Goal: Task Accomplishment & Management: Use online tool/utility

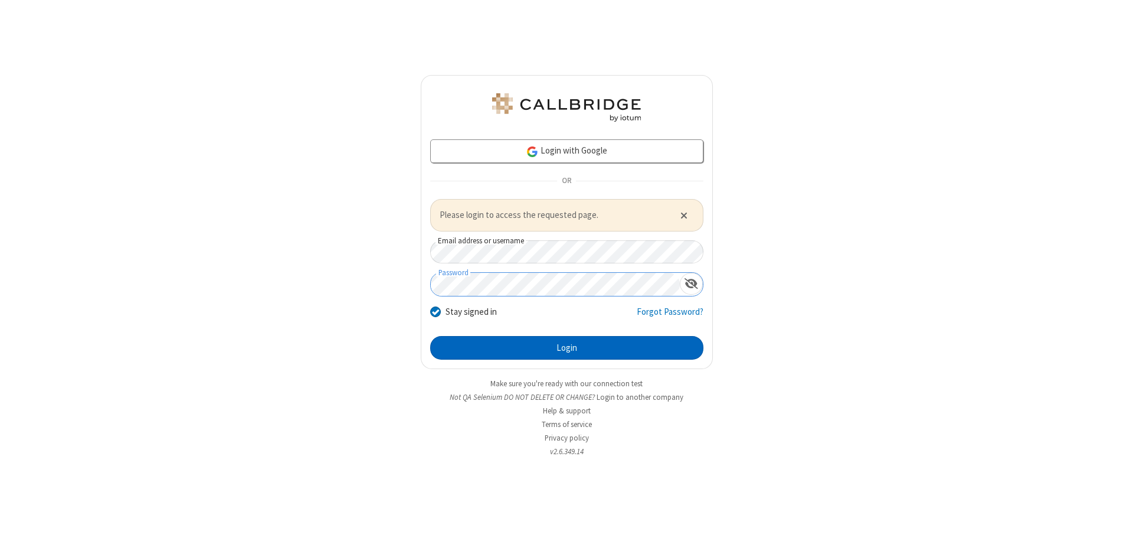
click at [567, 347] on button "Login" at bounding box center [566, 348] width 273 height 24
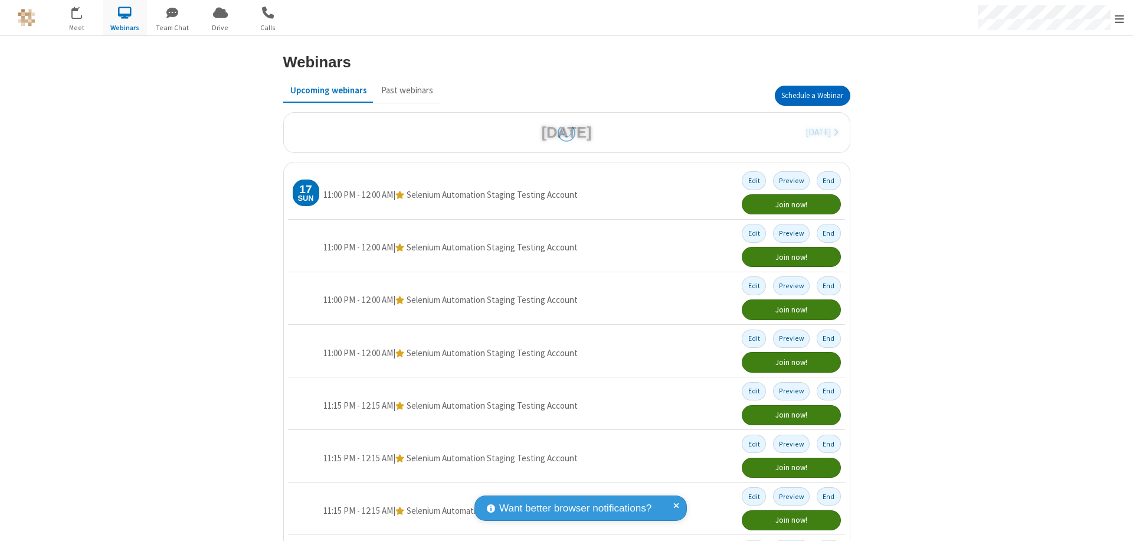
click at [808, 96] on button "Schedule a Webinar" at bounding box center [813, 96] width 76 height 20
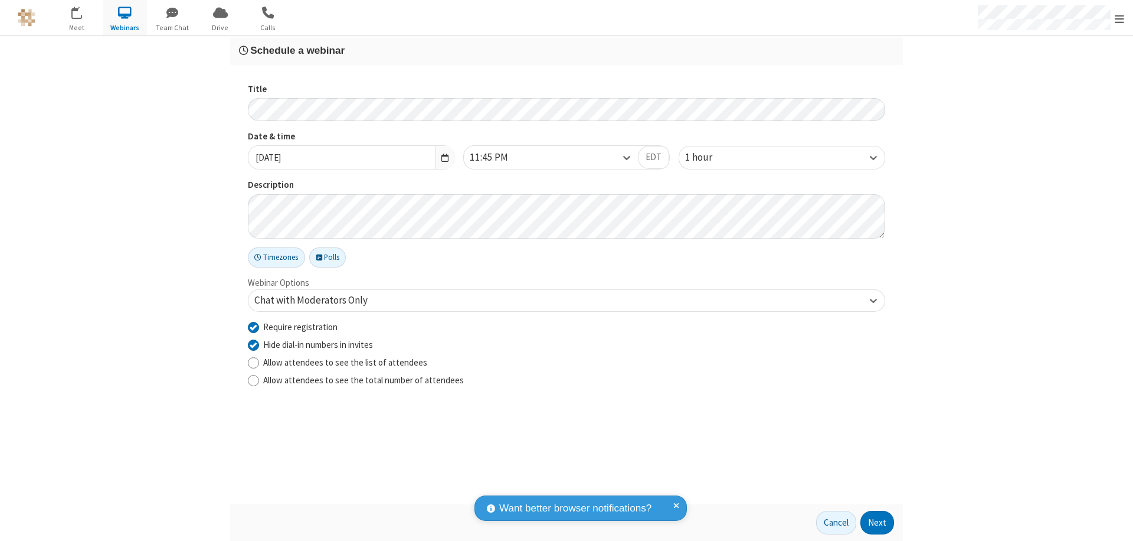
click at [253, 326] on input "Require registration" at bounding box center [253, 327] width 11 height 12
checkbox input "false"
click at [878, 522] on button "Next" at bounding box center [878, 523] width 34 height 24
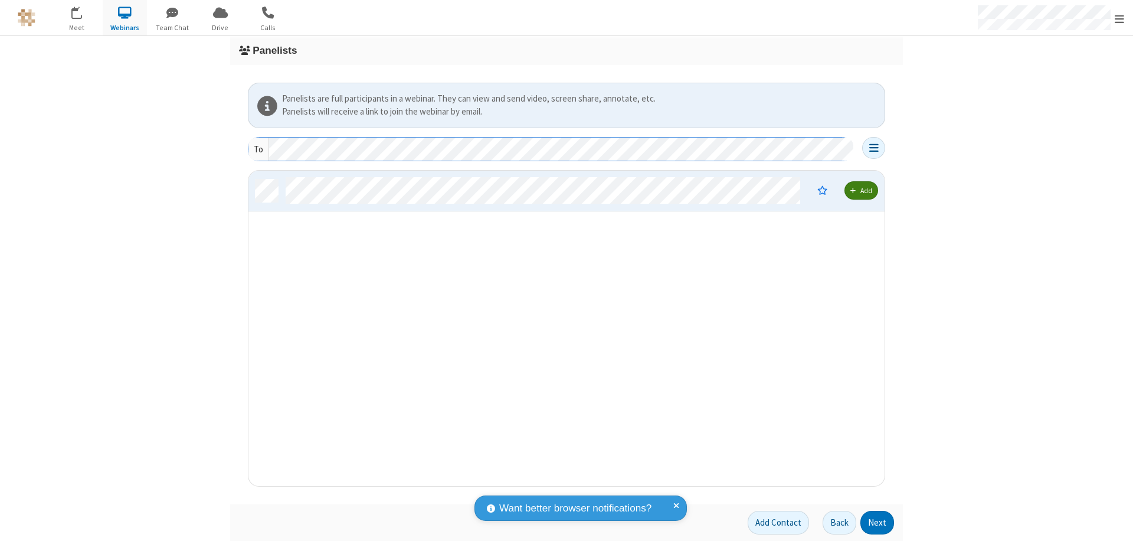
scroll to position [306, 628]
click at [878, 522] on button "Next" at bounding box center [878, 523] width 34 height 24
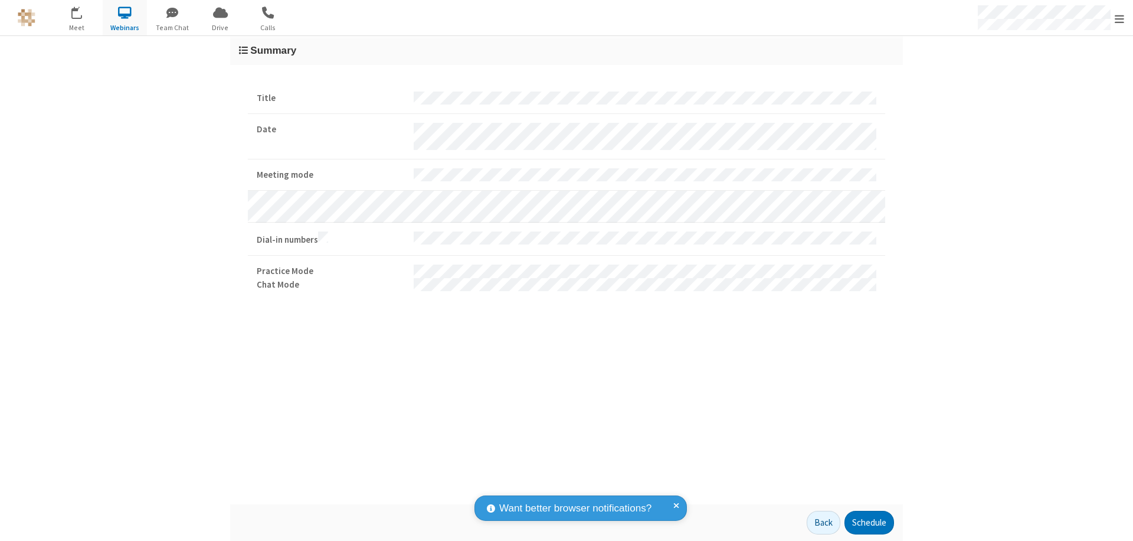
click at [869, 522] on button "Schedule" at bounding box center [870, 523] width 50 height 24
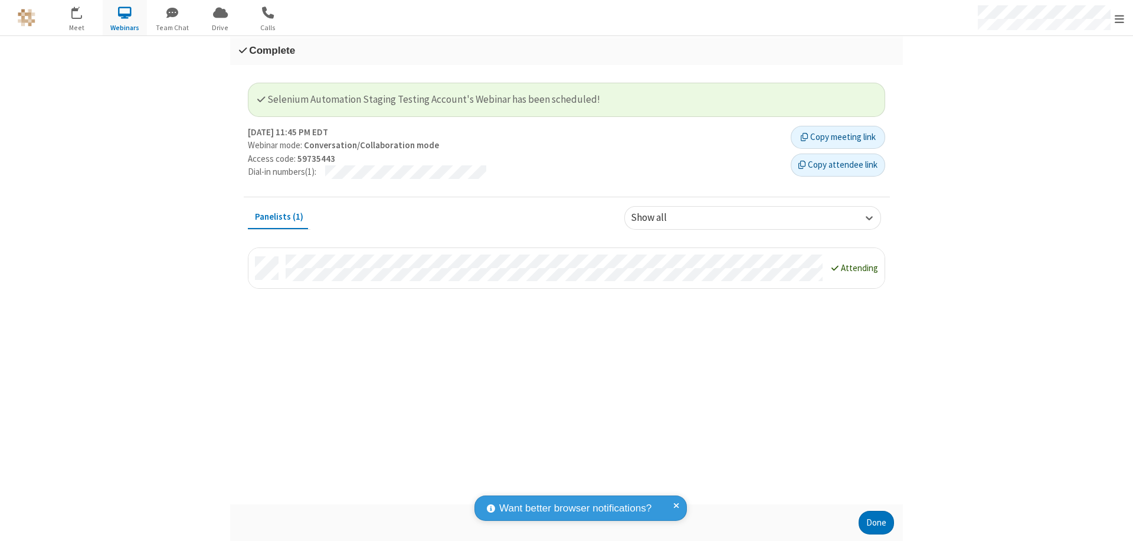
click at [877, 522] on button "Done" at bounding box center [876, 523] width 35 height 24
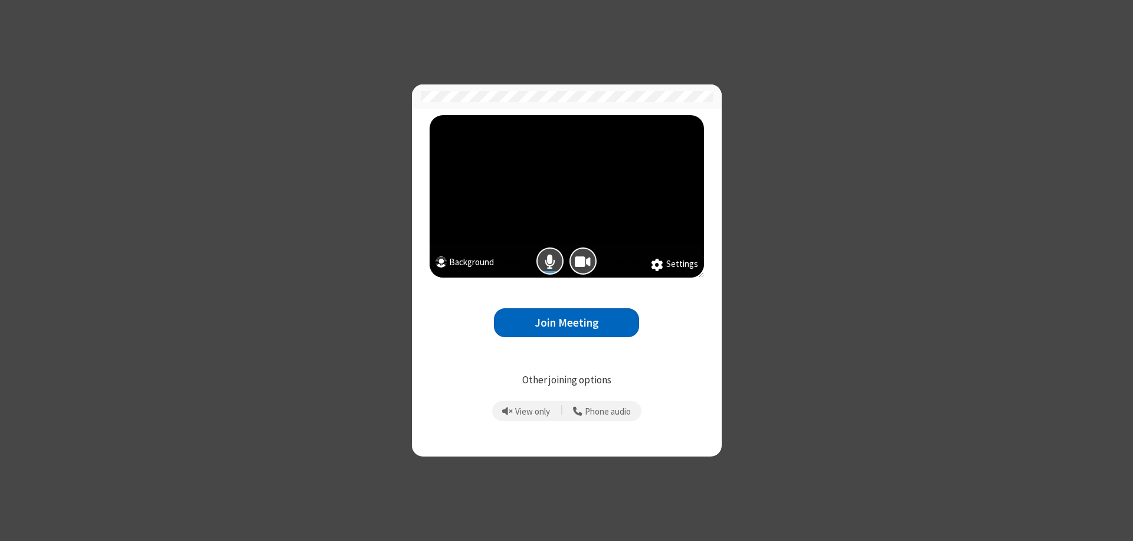
click at [567, 322] on button "Join Meeting" at bounding box center [566, 322] width 145 height 29
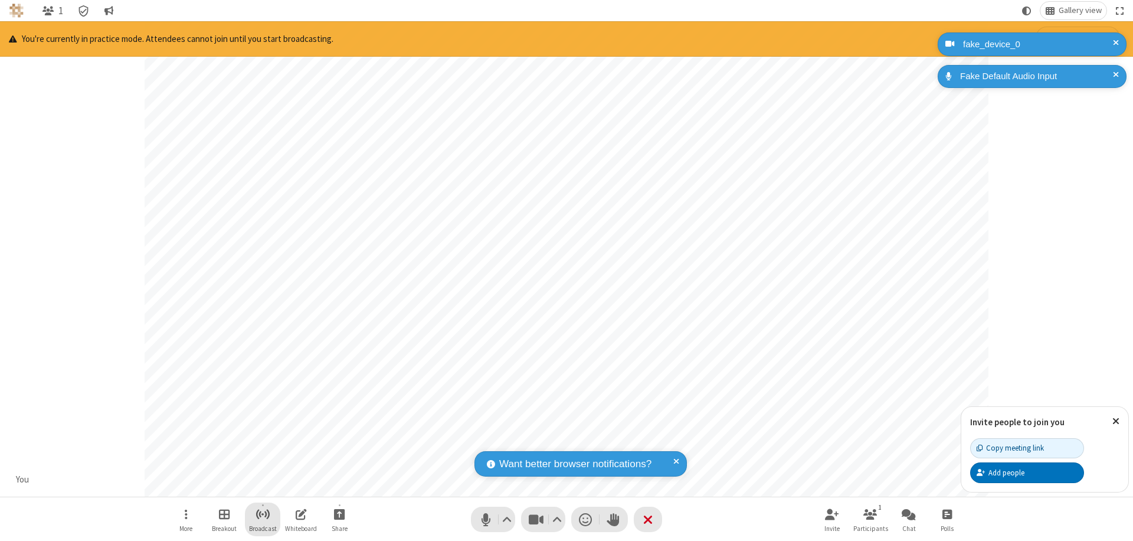
click at [262, 514] on span "Start broadcast" at bounding box center [263, 514] width 15 height 15
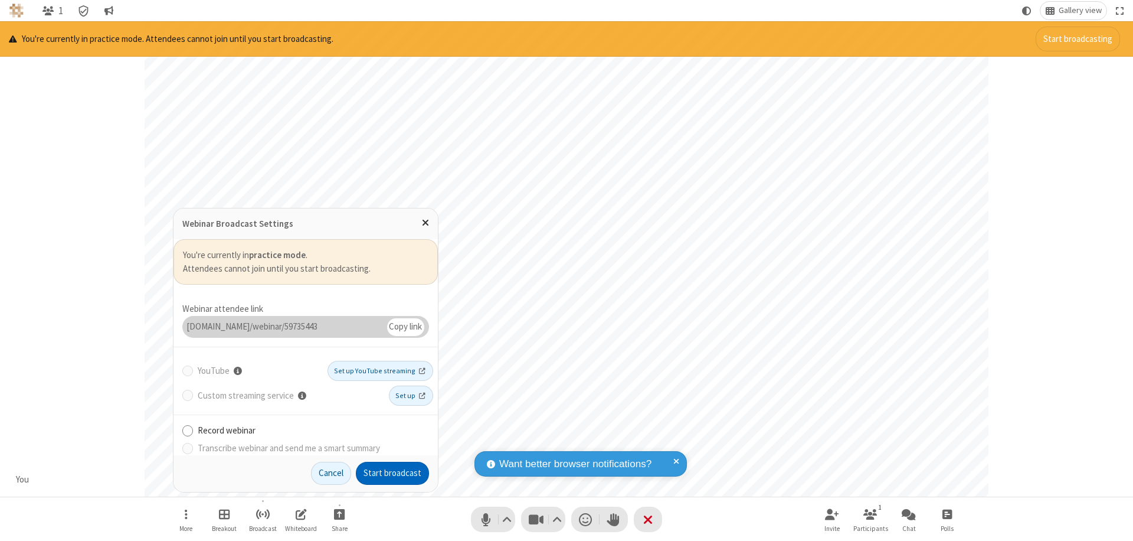
click at [393, 473] on button "Start broadcast" at bounding box center [392, 474] width 73 height 24
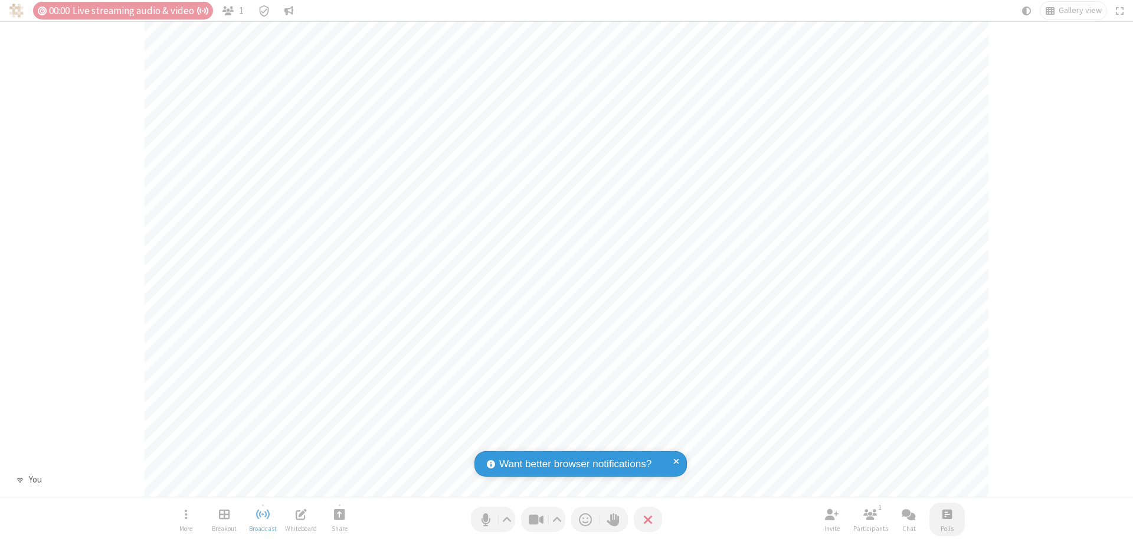
click at [947, 514] on span "Open poll" at bounding box center [947, 514] width 9 height 15
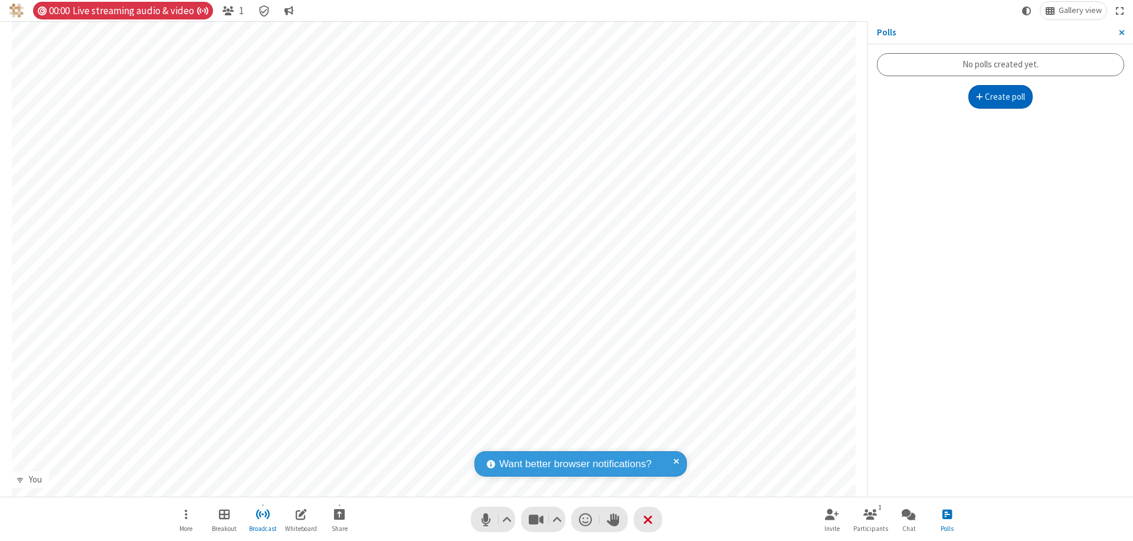
click at [1001, 97] on button "Create poll" at bounding box center [1001, 97] width 65 height 24
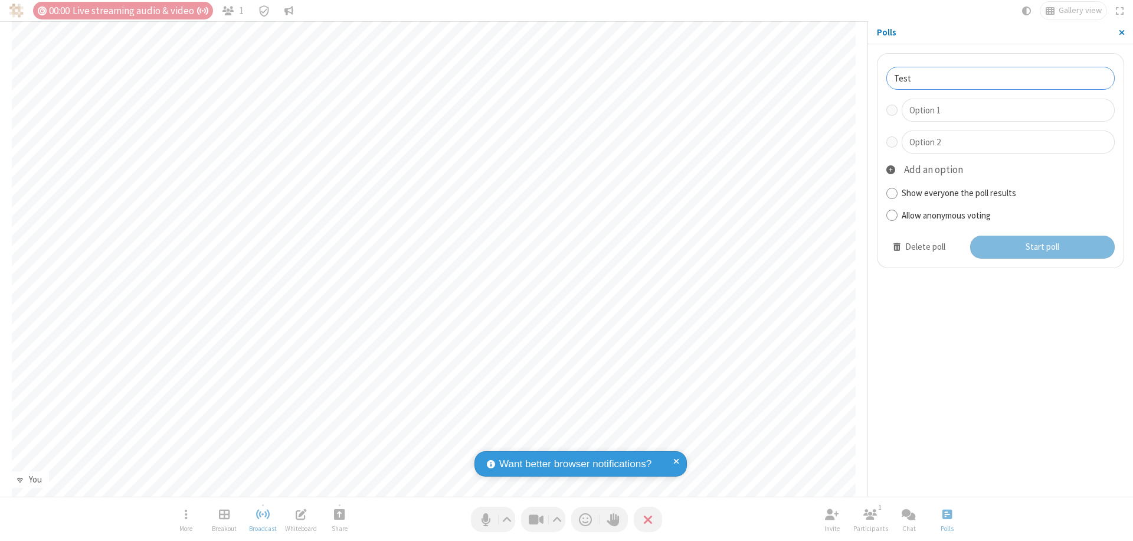
type input "Test"
type input "Yes"
type input "No"
click at [1042, 247] on button "Start poll" at bounding box center [1043, 248] width 145 height 24
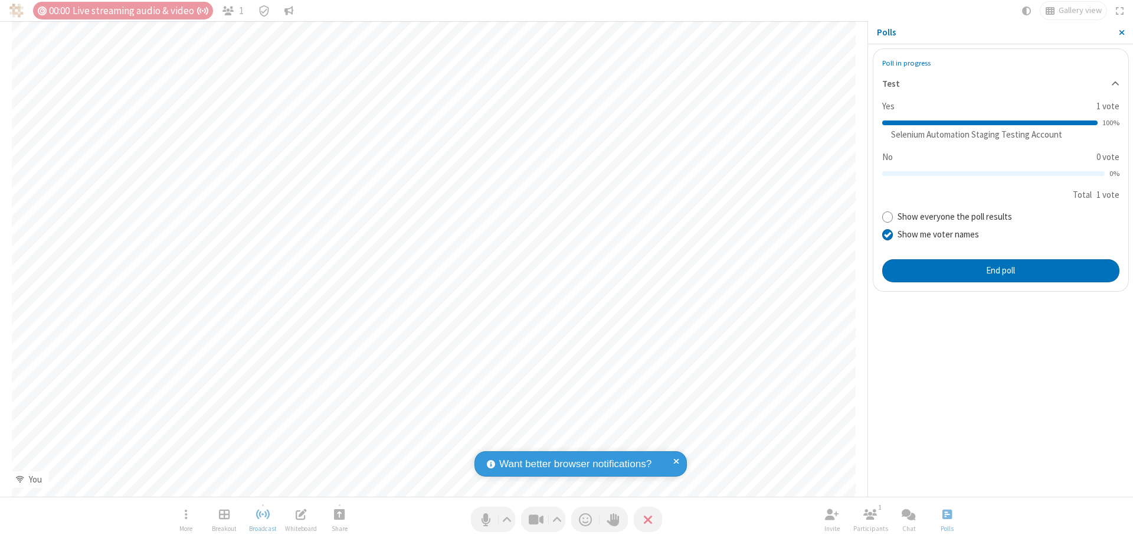
click at [1122, 32] on span "Close sidebar" at bounding box center [1122, 32] width 6 height 9
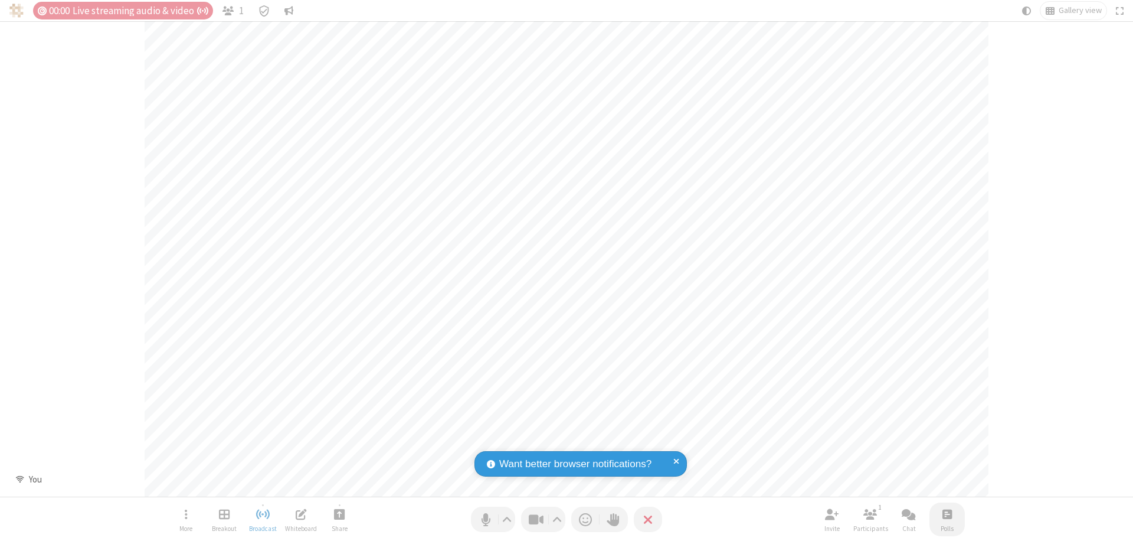
click at [947, 514] on span "Open poll" at bounding box center [947, 514] width 9 height 15
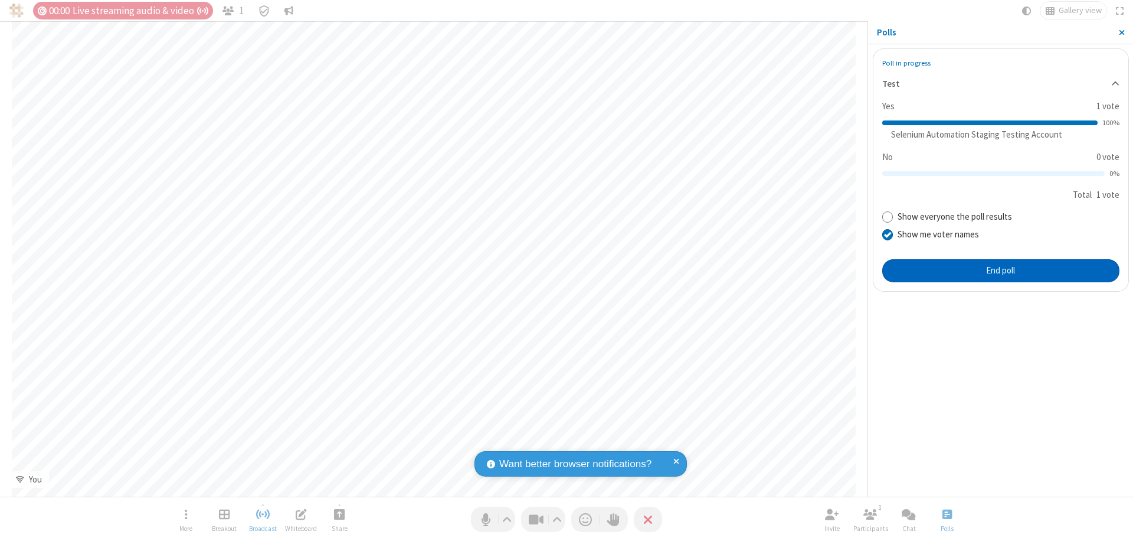
click at [1001, 270] on button "End poll" at bounding box center [1001, 271] width 237 height 24
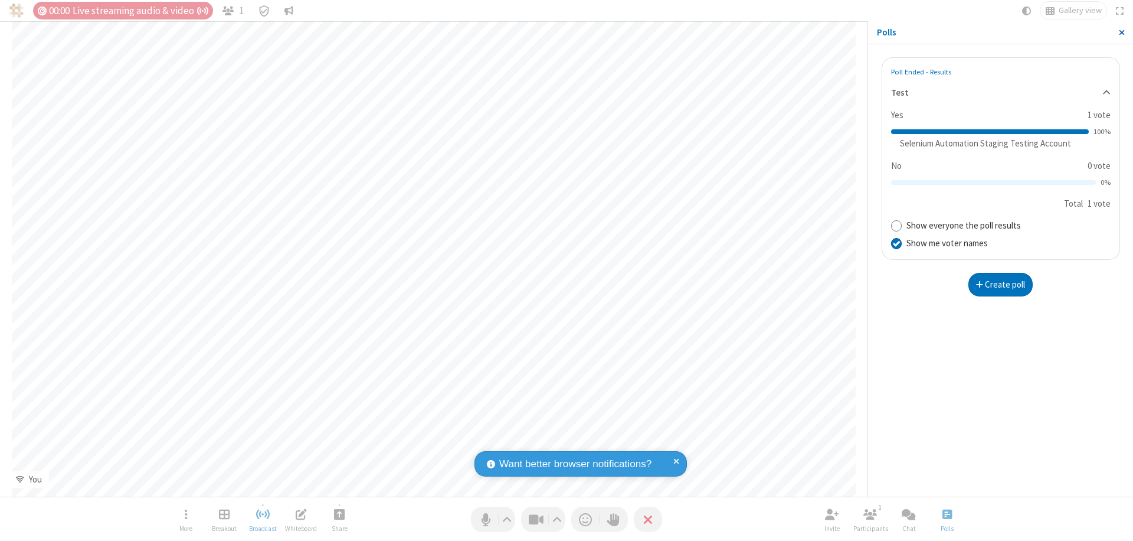
click at [1122, 32] on span "Close sidebar" at bounding box center [1122, 32] width 6 height 9
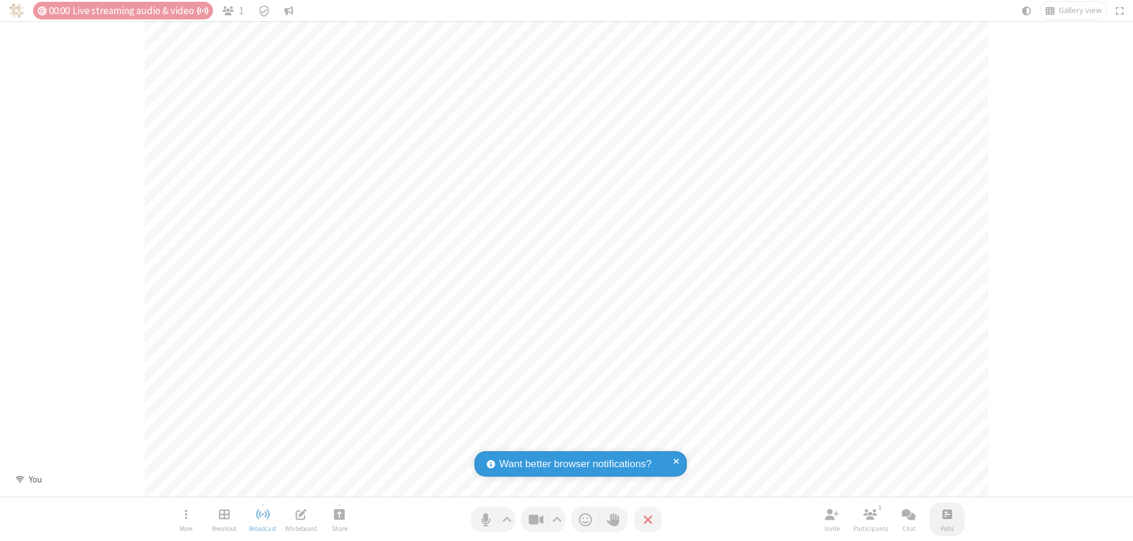
click at [947, 514] on span "Open poll" at bounding box center [947, 514] width 9 height 15
